Goal: Information Seeking & Learning: Compare options

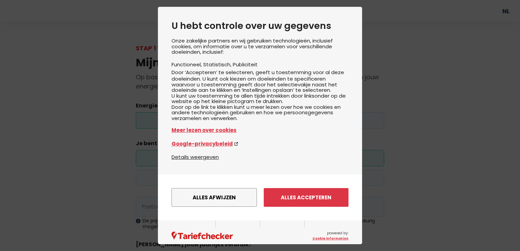
click at [292, 206] on button "Alles accepteren" at bounding box center [305, 197] width 85 height 19
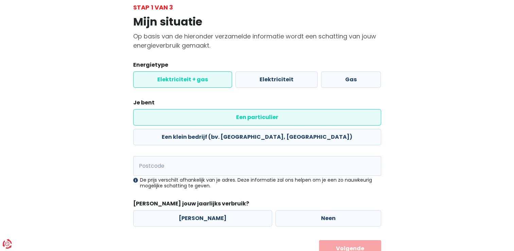
scroll to position [49, 0]
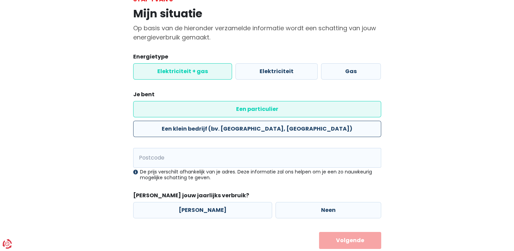
click at [273, 121] on label "Een klein bedrijf (bv. [GEOGRAPHIC_DATA], [GEOGRAPHIC_DATA])" at bounding box center [257, 129] width 248 height 16
click at [273, 121] on input "Een klein bedrijf (bv. [GEOGRAPHIC_DATA], [GEOGRAPHIC_DATA])" at bounding box center [257, 129] width 248 height 16
radio input "true"
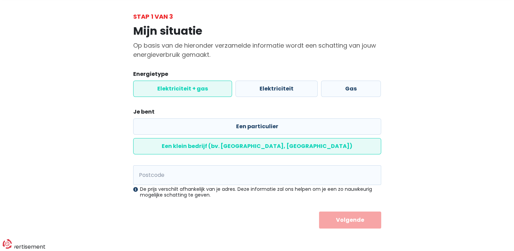
scroll to position [11, 0]
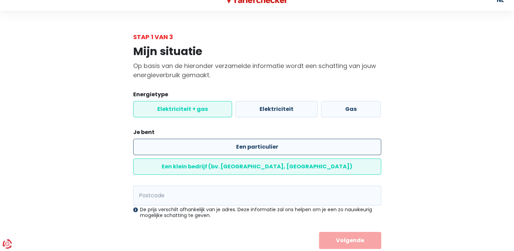
click at [182, 148] on label "Een particulier" at bounding box center [257, 147] width 248 height 16
click at [182, 148] on input "Een particulier" at bounding box center [257, 147] width 248 height 16
radio input "true"
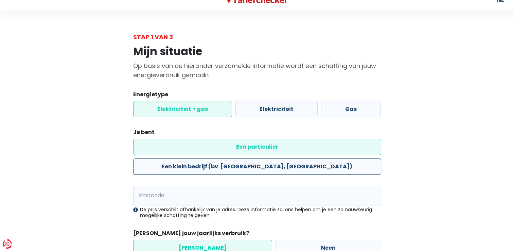
click at [256, 158] on label "Een klein bedrijf (bv. [GEOGRAPHIC_DATA], [GEOGRAPHIC_DATA])" at bounding box center [257, 166] width 248 height 16
click at [256, 158] on input "Een klein bedrijf (bv. [GEOGRAPHIC_DATA], [GEOGRAPHIC_DATA])" at bounding box center [257, 166] width 248 height 16
radio input "true"
radio input "false"
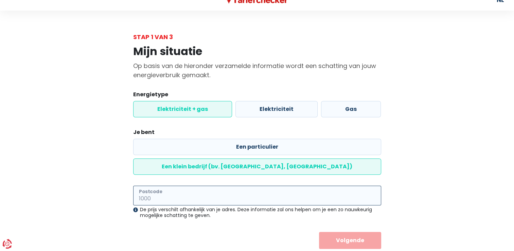
click at [242, 186] on input "Postcode" at bounding box center [257, 196] width 248 height 20
type input "8920"
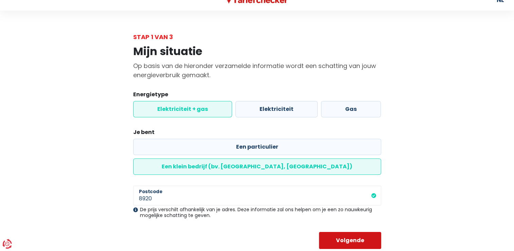
click at [381, 232] on button "Volgende" at bounding box center [350, 240] width 62 height 17
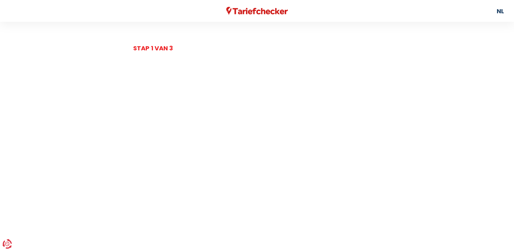
select select
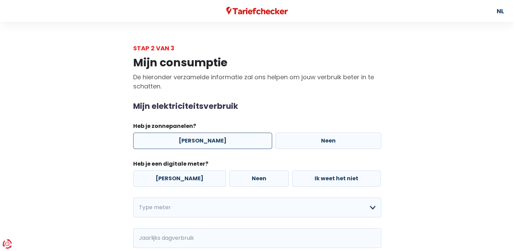
click at [211, 142] on label "[PERSON_NAME]" at bounding box center [202, 141] width 139 height 16
click at [211, 142] on input "[PERSON_NAME]" at bounding box center [202, 141] width 139 height 16
radio input "true"
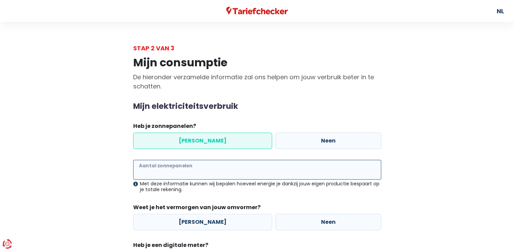
drag, startPoint x: 190, startPoint y: 173, endPoint x: 198, endPoint y: 170, distance: 8.1
click at [191, 173] on input "Aantal zonnepanelen" at bounding box center [257, 170] width 248 height 20
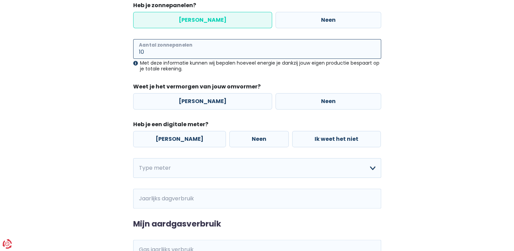
scroll to position [136, 0]
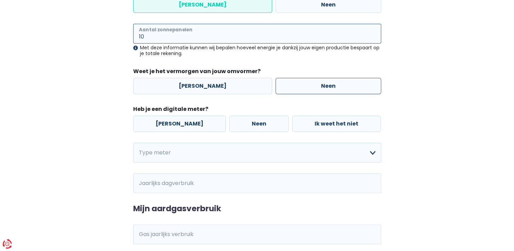
type input "10"
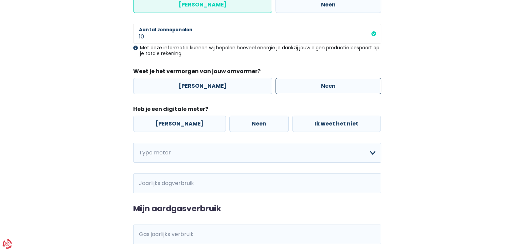
click at [309, 81] on label "Neen" at bounding box center [329, 86] width 106 height 16
click at [309, 81] on input "Neen" at bounding box center [329, 86] width 106 height 16
radio input "true"
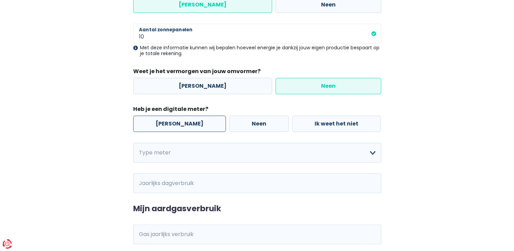
click at [181, 121] on label "[PERSON_NAME]" at bounding box center [179, 124] width 93 height 16
click at [181, 121] on input "[PERSON_NAME]" at bounding box center [179, 124] width 93 height 16
radio input "true"
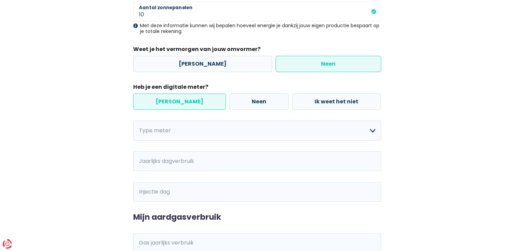
scroll to position [170, 0]
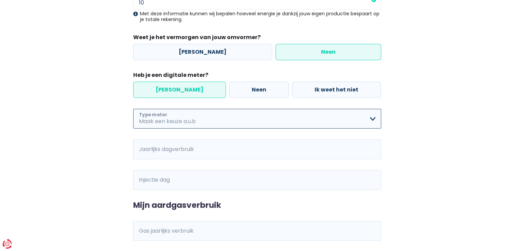
click at [362, 113] on select "Enkelvoudig Tweevoudig Enkelvoudig + uitsluitend nachttarief Tweevoudig + uitsl…" at bounding box center [257, 119] width 248 height 20
click at [371, 120] on select "Enkelvoudig Tweevoudig Enkelvoudig + uitsluitend nachttarief Tweevoudig + uitsl…" at bounding box center [257, 119] width 248 height 20
select select "day_single_rate"
click at [133, 109] on select "Enkelvoudig Tweevoudig Enkelvoudig + uitsluitend nachttarief Tweevoudig + uitsl…" at bounding box center [257, 119] width 248 height 20
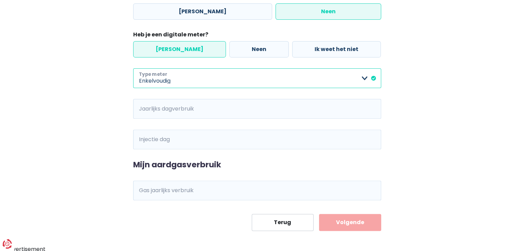
scroll to position [212, 0]
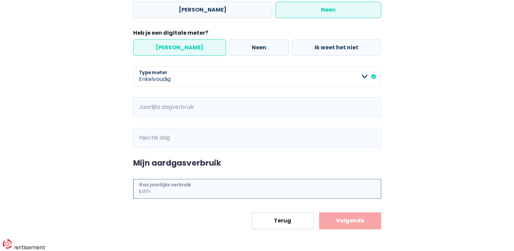
click at [301, 180] on input "Gas jaarlijks verbruik" at bounding box center [266, 189] width 229 height 20
click at [180, 157] on form "Mijn elektriciteitsverbruik Heb je zonnepanelen? Ja Neen 10 Aantal zonnepanelen…" at bounding box center [257, 59] width 248 height 339
drag, startPoint x: 180, startPoint y: 157, endPoint x: 160, endPoint y: 140, distance: 26.5
click at [160, 140] on input "Injectie dag" at bounding box center [266, 138] width 229 height 20
click at [173, 107] on input "Jaarlijks dagverbruik" at bounding box center [266, 107] width 229 height 20
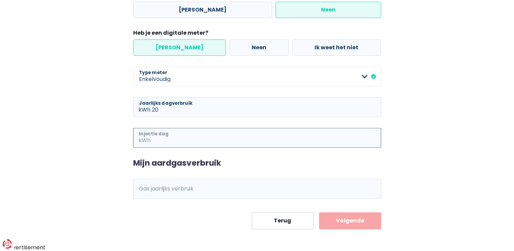
click at [165, 138] on input "Injectie dag" at bounding box center [266, 138] width 229 height 20
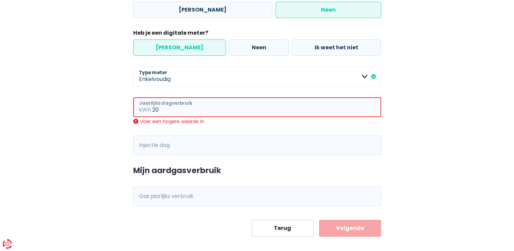
click at [163, 105] on input "20" at bounding box center [266, 107] width 229 height 20
type input "2"
type input "4"
click at [392, 134] on div "Mijn consumptie De hieronder verzamelde informatie zal ons helpen om jouw verbr…" at bounding box center [258, 39] width 388 height 396
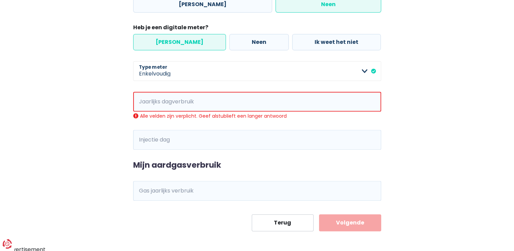
scroll to position [219, 0]
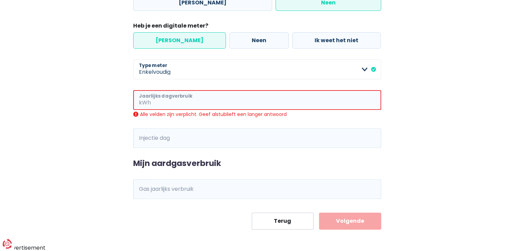
click at [190, 100] on input "Jaarlijks dagverbruik" at bounding box center [266, 100] width 229 height 20
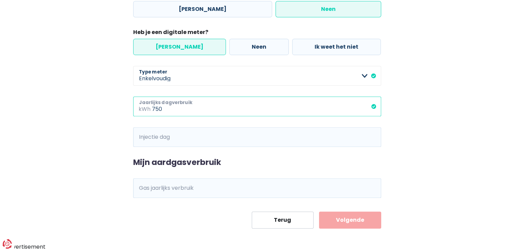
scroll to position [212, 0]
type input "750"
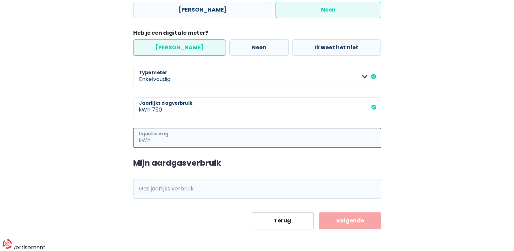
click at [208, 138] on input "Injectie dag" at bounding box center [266, 138] width 229 height 20
click at [391, 179] on div "Mijn consumptie De hieronder verzamelde informatie zal ons helpen om jouw verbr…" at bounding box center [258, 35] width 388 height 389
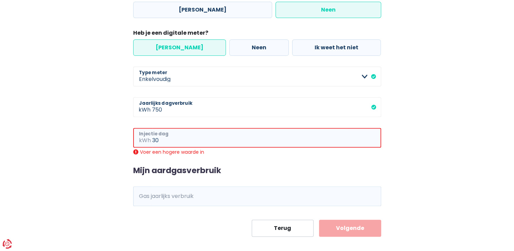
click at [241, 145] on input "30" at bounding box center [266, 138] width 229 height 20
type input "3"
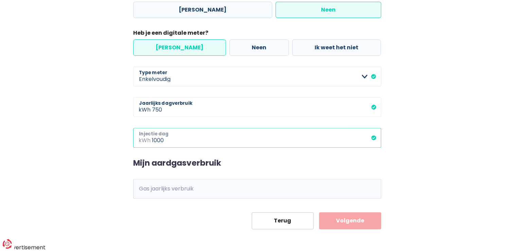
type input "1000"
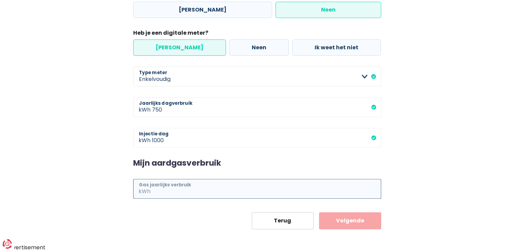
click at [224, 191] on input "Gas jaarlijks verbruik" at bounding box center [266, 189] width 229 height 20
type input "200"
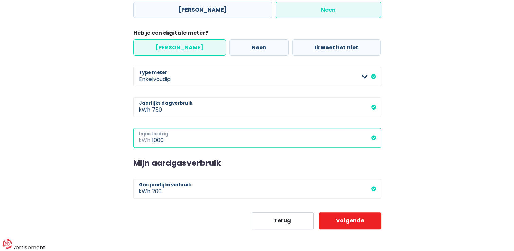
drag, startPoint x: 167, startPoint y: 140, endPoint x: 138, endPoint y: 140, distance: 28.9
click at [138, 140] on div "1000 kWh Injectie dag" at bounding box center [257, 138] width 248 height 20
click at [267, 144] on input "1000" at bounding box center [266, 138] width 229 height 20
drag, startPoint x: 161, startPoint y: 139, endPoint x: 152, endPoint y: 139, distance: 9.2
click at [152, 139] on input "1000" at bounding box center [266, 138] width 229 height 20
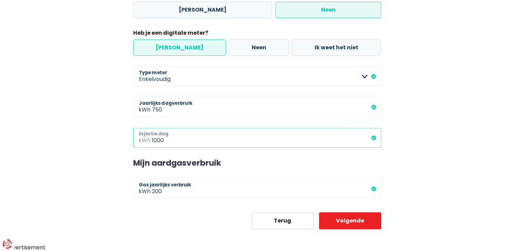
type input "0"
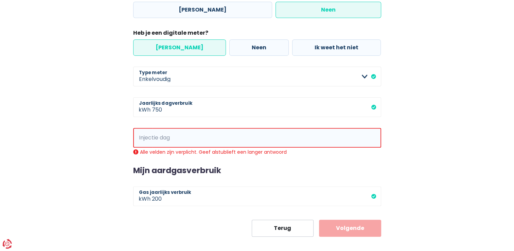
click at [463, 138] on main "Stap 2 van 3 Mijn consumptie De hieronder verzamelde informatie zal ons helpen …" at bounding box center [257, 33] width 514 height 405
click at [222, 141] on input "Injectie dag" at bounding box center [266, 138] width 229 height 20
type input "2"
click at [419, 153] on div "Mijn consumptie De hieronder verzamelde informatie zal ons helpen om jouw verbr…" at bounding box center [258, 39] width 388 height 396
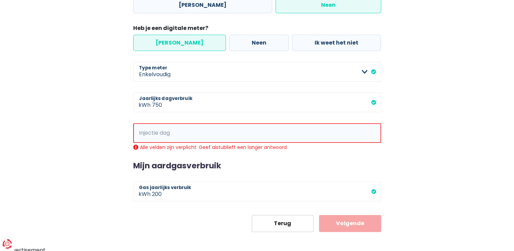
scroll to position [219, 0]
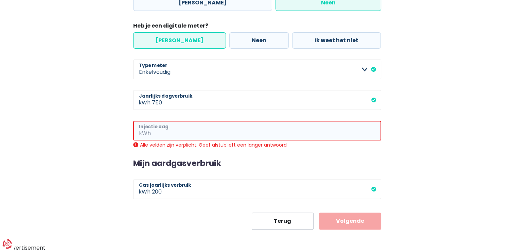
click at [277, 128] on input "Injectie dag" at bounding box center [266, 131] width 229 height 20
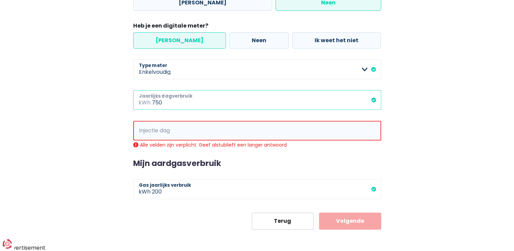
drag, startPoint x: 166, startPoint y: 105, endPoint x: 155, endPoint y: 103, distance: 11.4
click at [155, 103] on input "750" at bounding box center [266, 100] width 229 height 20
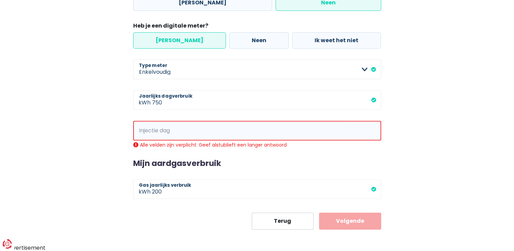
click at [140, 125] on span "kWh" at bounding box center [142, 131] width 19 height 20
click at [147, 132] on span "kWh" at bounding box center [142, 131] width 19 height 20
drag, startPoint x: 151, startPoint y: 130, endPoint x: 209, endPoint y: 143, distance: 59.7
click at [209, 143] on div "Alle velden zijn verplicht. Geef alstublieft een langer antwoord" at bounding box center [257, 145] width 248 height 6
click at [65, 177] on div "Mijn consumptie De hieronder verzamelde informatie zal ons helpen om jouw verbr…" at bounding box center [258, 31] width 388 height 396
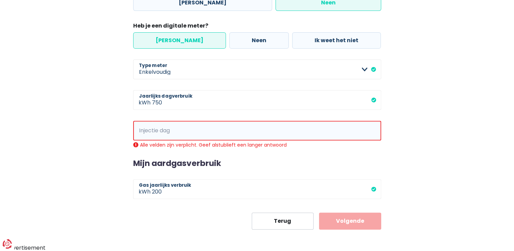
click at [149, 132] on span "kWh" at bounding box center [142, 131] width 19 height 20
drag, startPoint x: 150, startPoint y: 132, endPoint x: 140, endPoint y: 96, distance: 37.4
click at [138, 95] on span "kWh" at bounding box center [142, 100] width 19 height 20
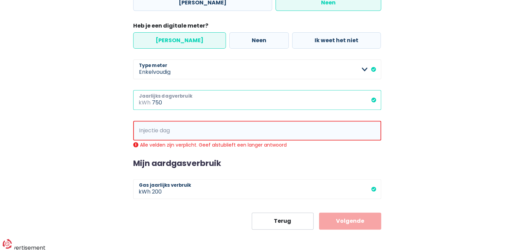
click at [165, 102] on input "750" at bounding box center [266, 100] width 229 height 20
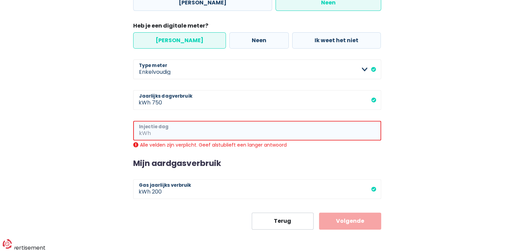
click at [171, 130] on input "Injectie dag" at bounding box center [266, 131] width 229 height 20
paste input "2.730"
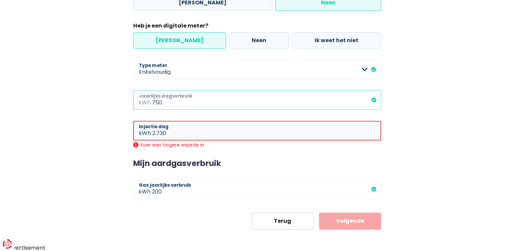
type input "2"
click at [178, 105] on input "750" at bounding box center [266, 100] width 229 height 20
click at [152, 101] on input "750" at bounding box center [266, 100] width 229 height 20
type input "1250"
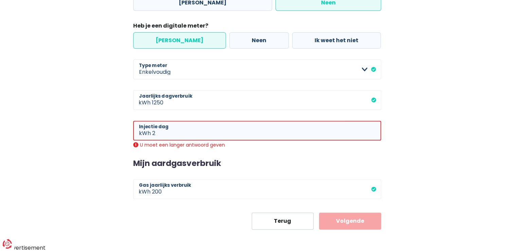
click at [66, 150] on div "Mijn consumptie De hieronder verzamelde informatie zal ons helpen om jouw verbr…" at bounding box center [258, 31] width 388 height 396
click at [170, 133] on input "2" at bounding box center [266, 131] width 229 height 20
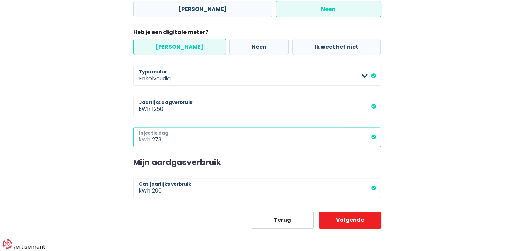
scroll to position [212, 0]
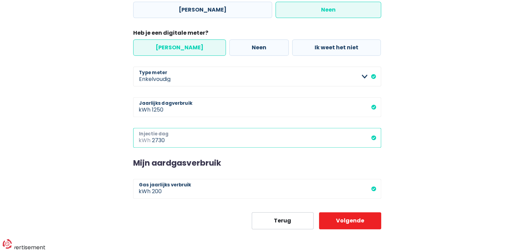
type input "2730"
click at [446, 155] on div "Mijn consumptie De hieronder verzamelde informatie zal ons helpen om jouw verbr…" at bounding box center [258, 35] width 388 height 389
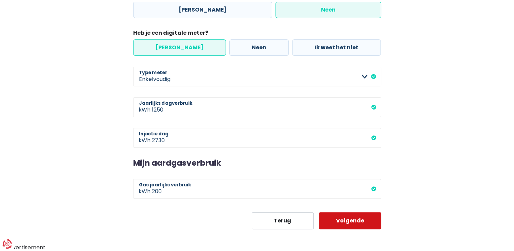
click at [367, 222] on button "Volgende" at bounding box center [350, 220] width 62 height 17
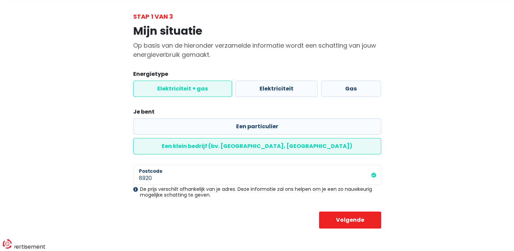
scroll to position [11, 0]
